Goal: Transaction & Acquisition: Obtain resource

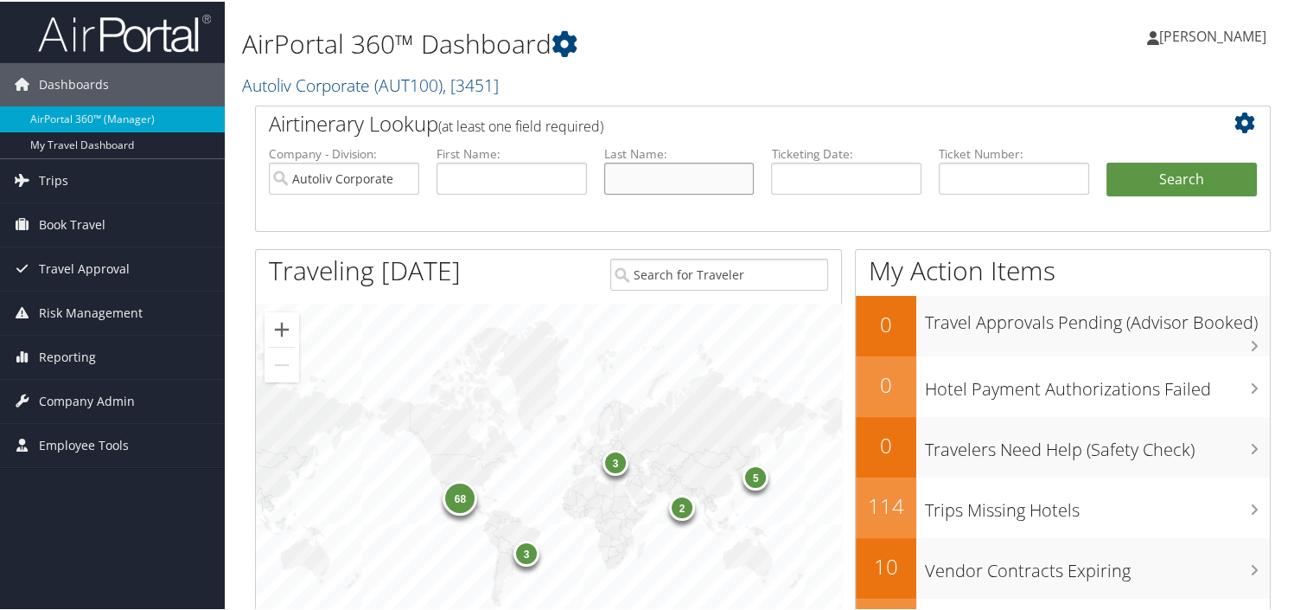
click at [649, 172] on input "text" at bounding box center [679, 177] width 150 height 32
type input "White"
click at [1191, 169] on button "Search" at bounding box center [1182, 178] width 150 height 35
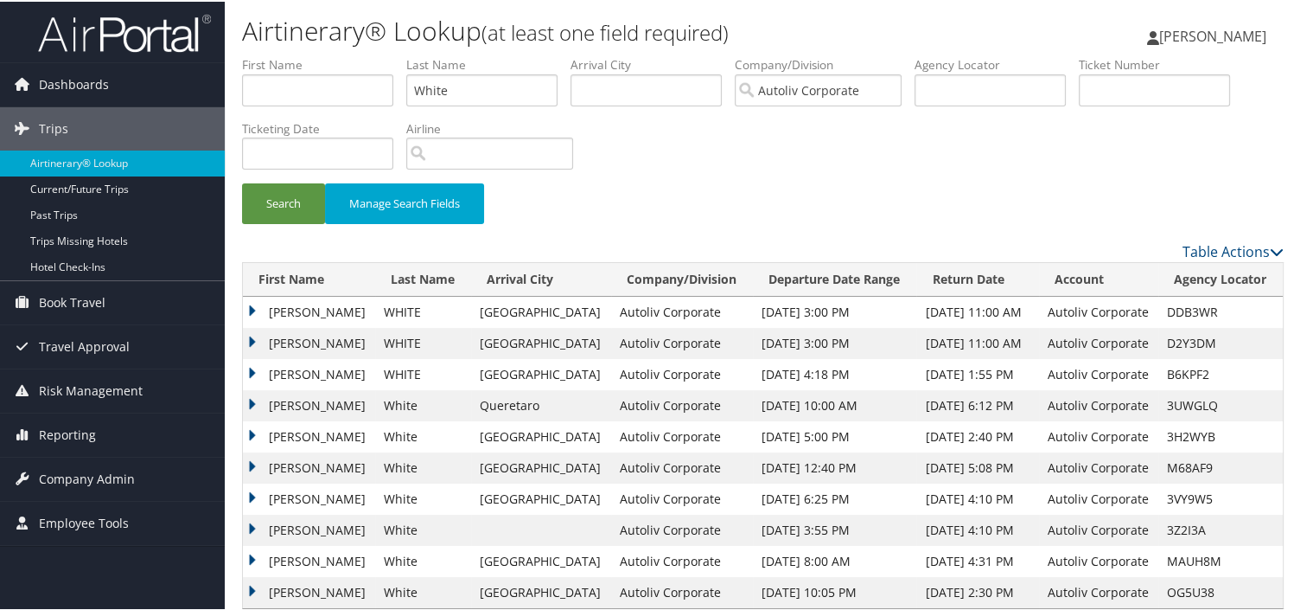
click at [246, 367] on td "[PERSON_NAME]" at bounding box center [309, 372] width 132 height 31
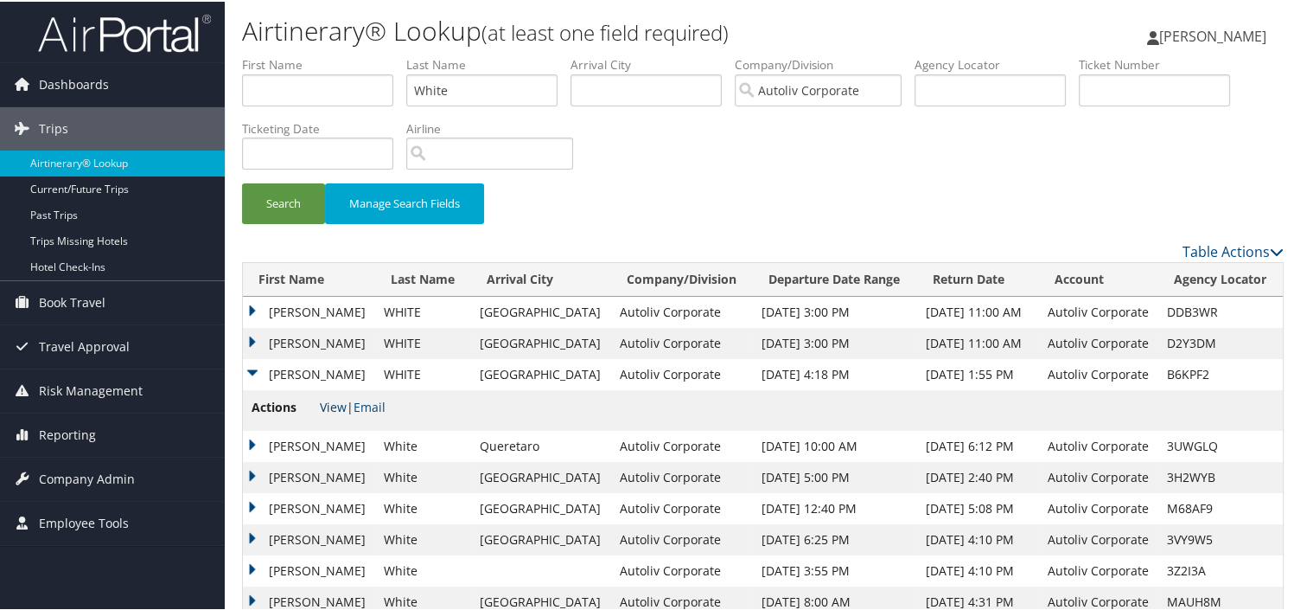
click at [335, 409] on link "View" at bounding box center [333, 405] width 27 height 16
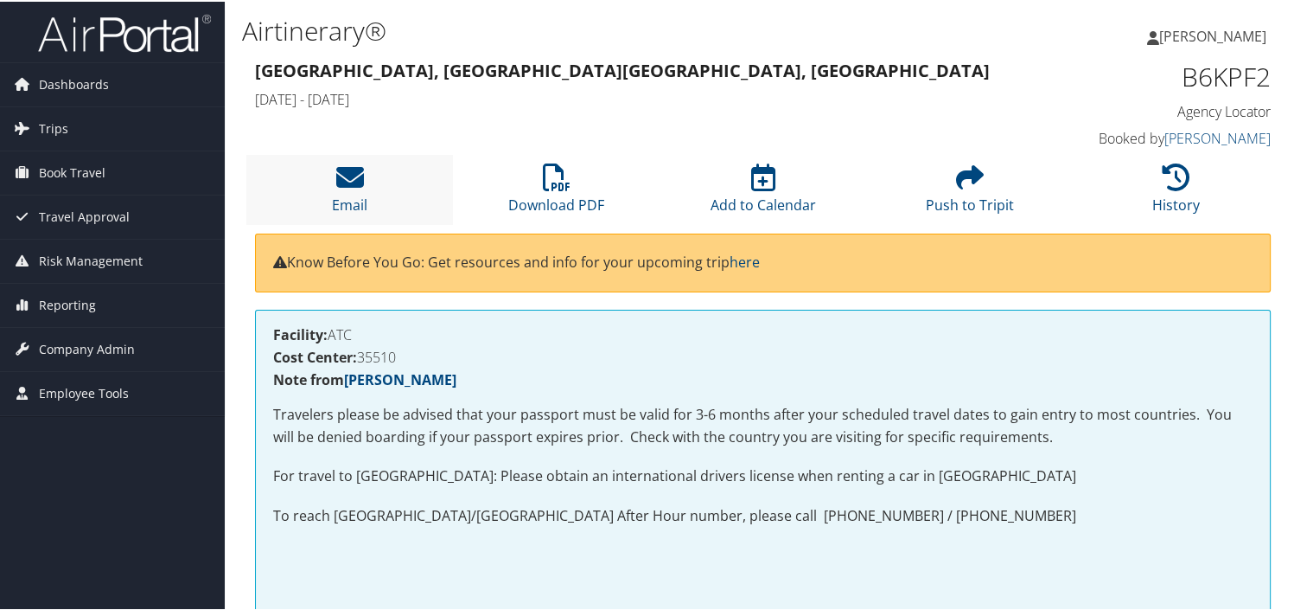
click at [438, 200] on li "Email" at bounding box center [349, 188] width 207 height 70
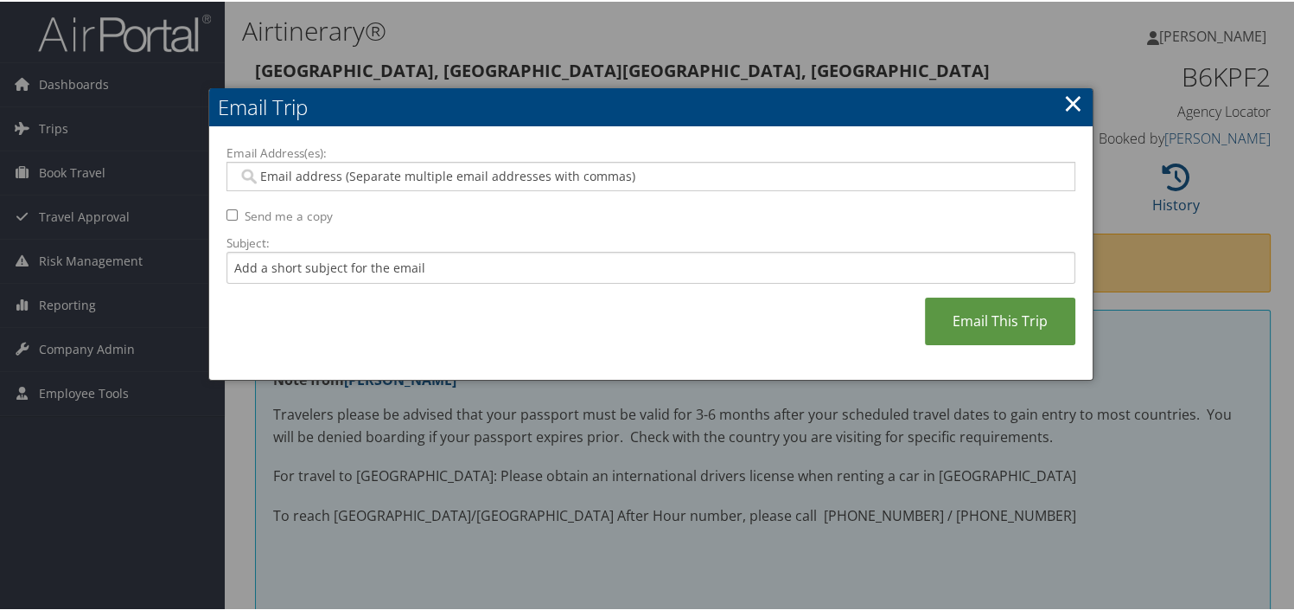
click at [1072, 97] on link "×" at bounding box center [1074, 101] width 20 height 35
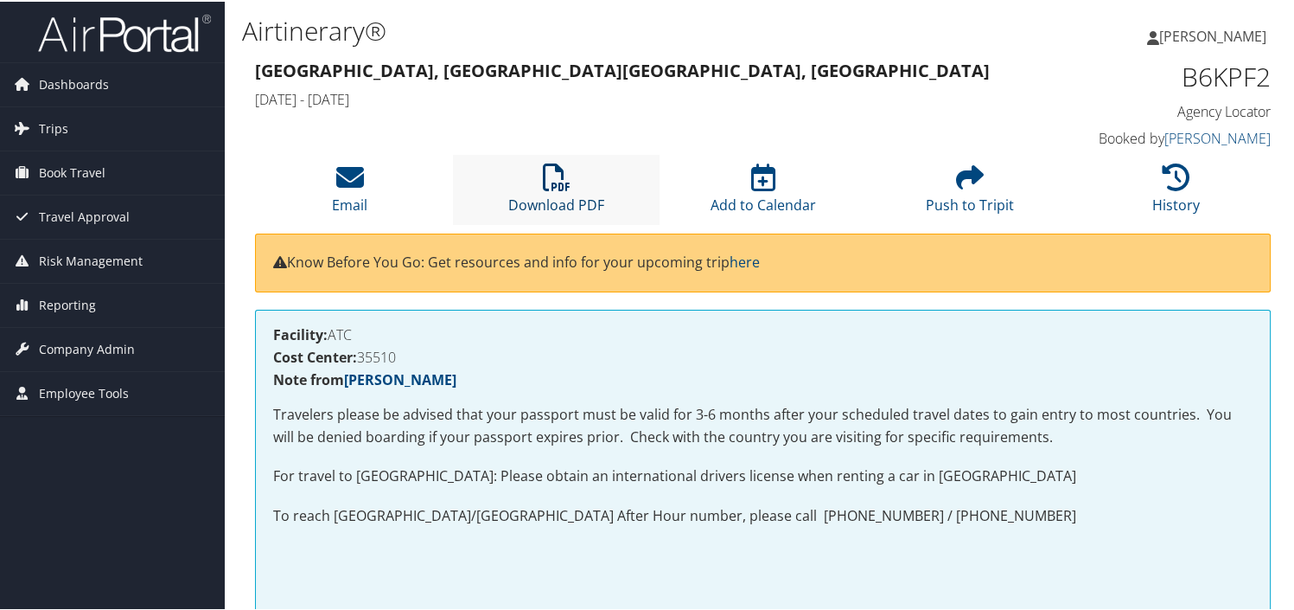
click at [553, 199] on link "Download PDF" at bounding box center [556, 192] width 96 height 42
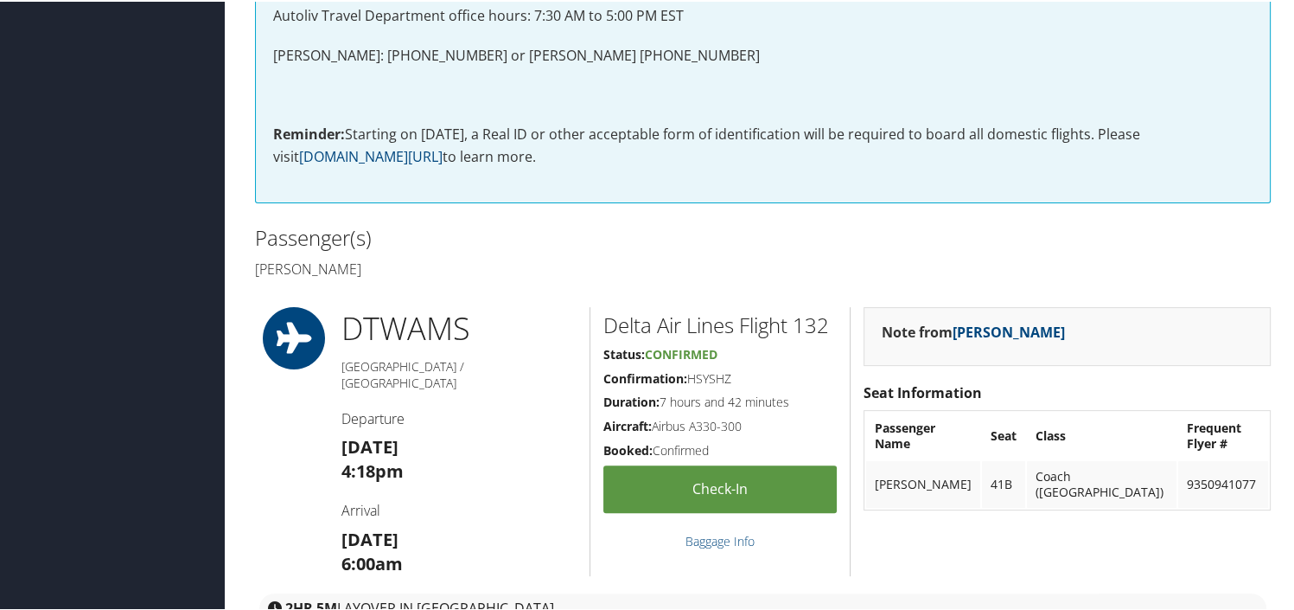
scroll to position [951, 0]
